Goal: Task Accomplishment & Management: Manage account settings

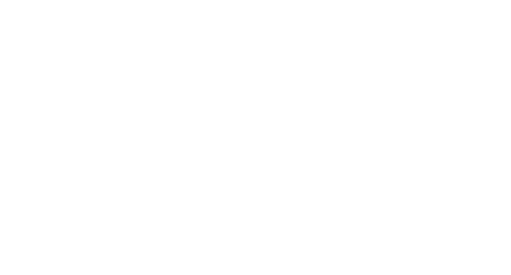
select select "*"
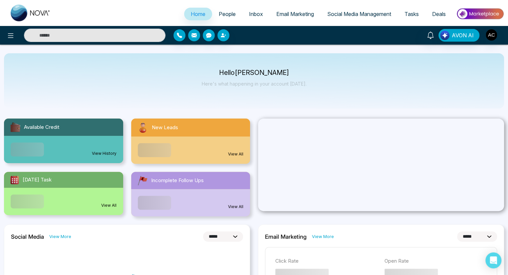
click at [222, 14] on span "People" at bounding box center [227, 14] width 17 height 7
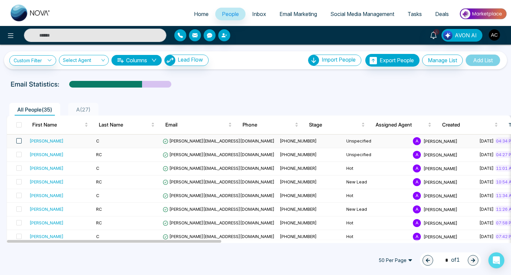
click at [19, 140] on span at bounding box center [18, 140] width 5 height 5
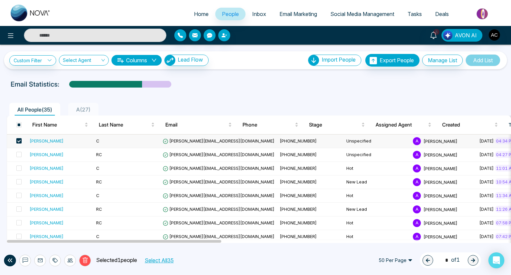
click at [70, 260] on icon at bounding box center [70, 259] width 5 height 5
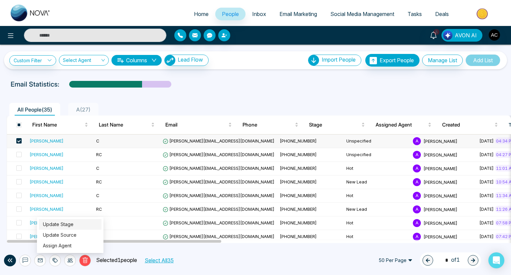
click at [58, 224] on link "Update Stage" at bounding box center [58, 224] width 31 height 6
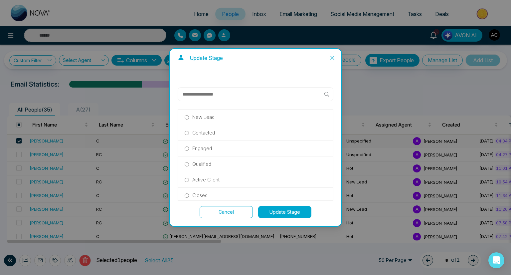
click at [196, 238] on p "Hot" at bounding box center [196, 241] width 8 height 7
click at [285, 212] on button "Update Stage" at bounding box center [284, 212] width 53 height 12
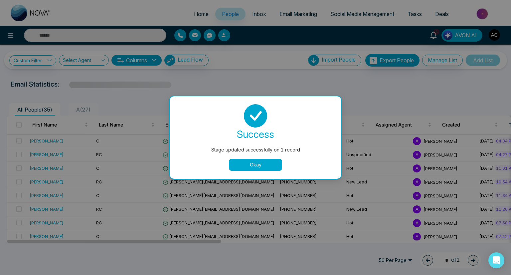
scroll to position [0, 9]
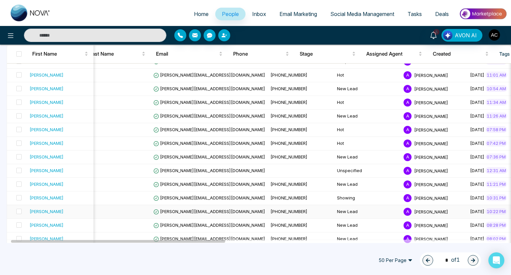
click at [19, 50] on span at bounding box center [18, 47] width 5 height 5
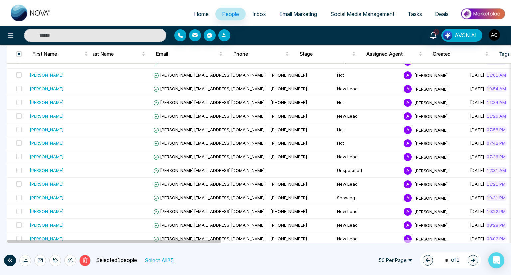
scroll to position [0, 0]
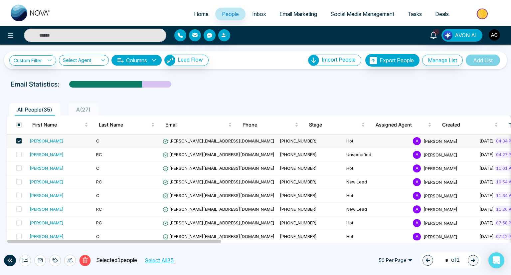
click at [70, 260] on icon at bounding box center [70, 259] width 5 height 5
click at [59, 235] on link "Update Source" at bounding box center [60, 235] width 34 height 6
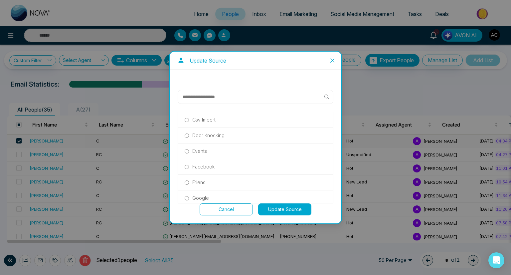
click at [199, 182] on p "Friend" at bounding box center [198, 182] width 13 height 7
click at [285, 209] on button "Update Source" at bounding box center [284, 209] width 53 height 12
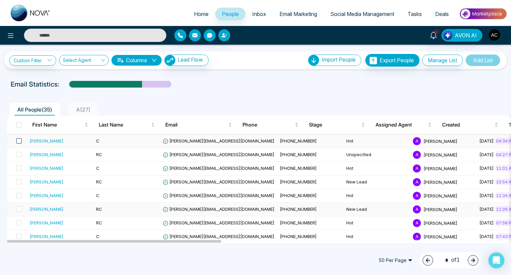
click at [19, 140] on span at bounding box center [18, 140] width 5 height 5
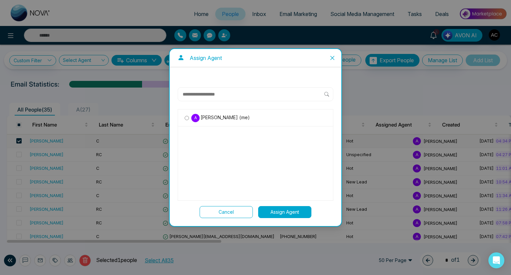
click at [224, 117] on span "[PERSON_NAME] (me)" at bounding box center [225, 117] width 50 height 7
click at [285, 212] on button "Assign Agent" at bounding box center [284, 212] width 53 height 12
